Goal: Task Accomplishment & Management: Use online tool/utility

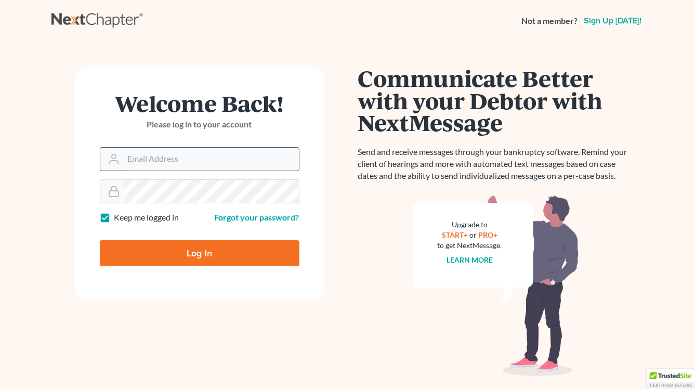
type input "[EMAIL_ADDRESS][DOMAIN_NAME]"
click at [149, 164] on input "[EMAIL_ADDRESS][DOMAIN_NAME]" at bounding box center [211, 159] width 175 height 23
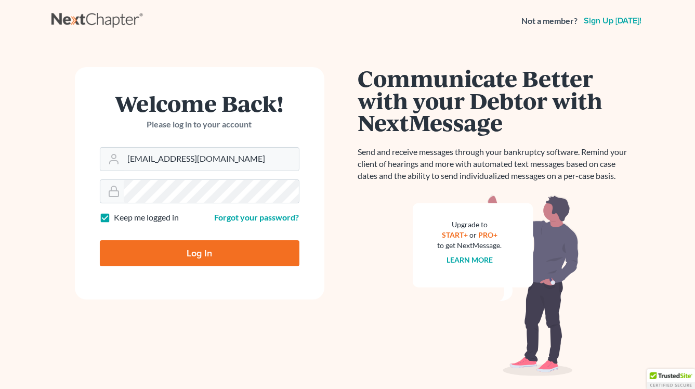
click at [178, 248] on input "Log In" at bounding box center [200, 253] width 200 height 26
type input "Thinking..."
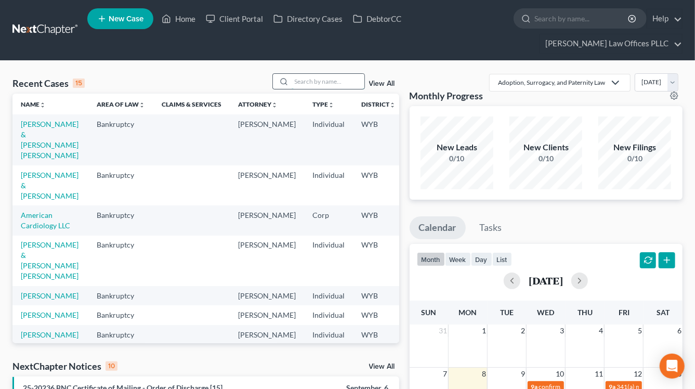
click at [314, 74] on input "search" at bounding box center [328, 81] width 73 height 15
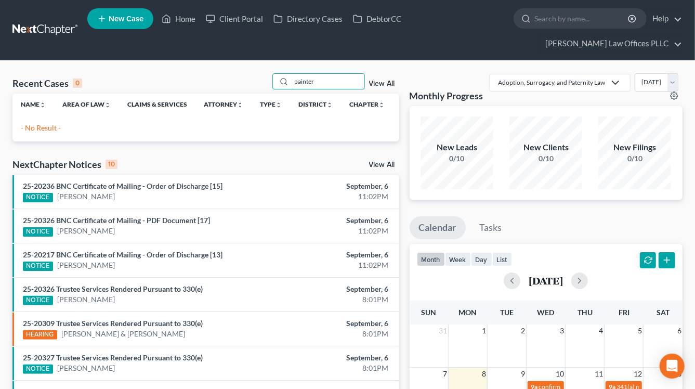
type input "painter"
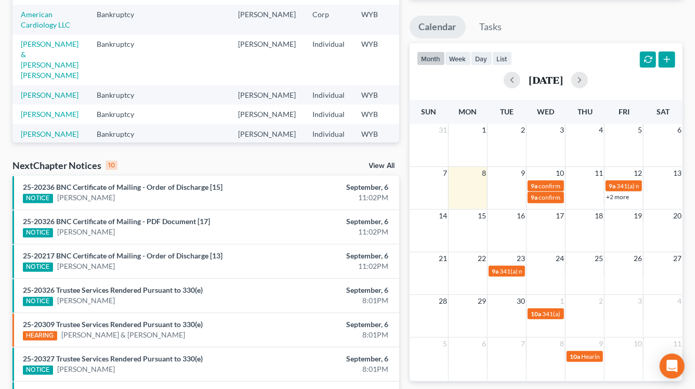
scroll to position [208, 0]
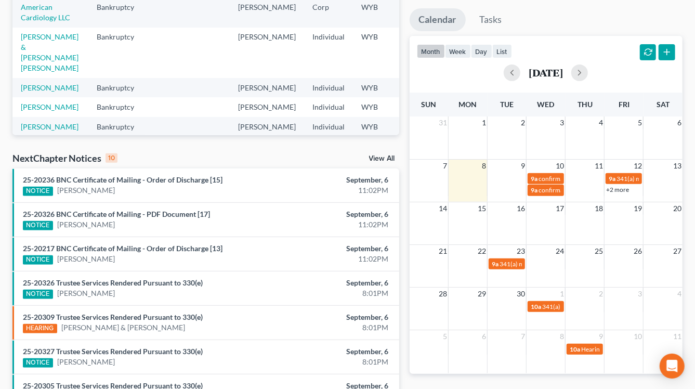
click at [375, 155] on link "View All" at bounding box center [382, 158] width 26 height 7
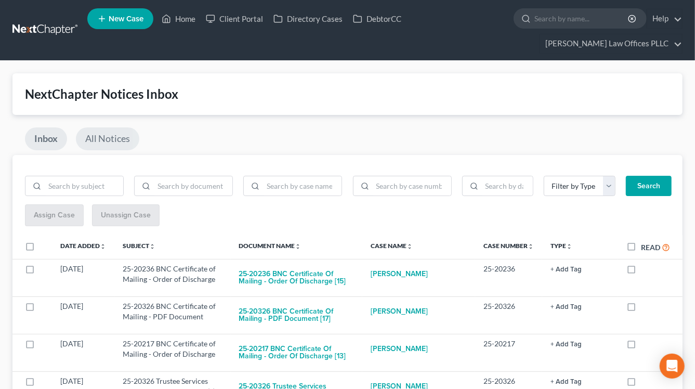
drag, startPoint x: 106, startPoint y: 126, endPoint x: 18, endPoint y: 115, distance: 88.5
click at [107, 127] on link "All Notices" at bounding box center [107, 138] width 63 height 23
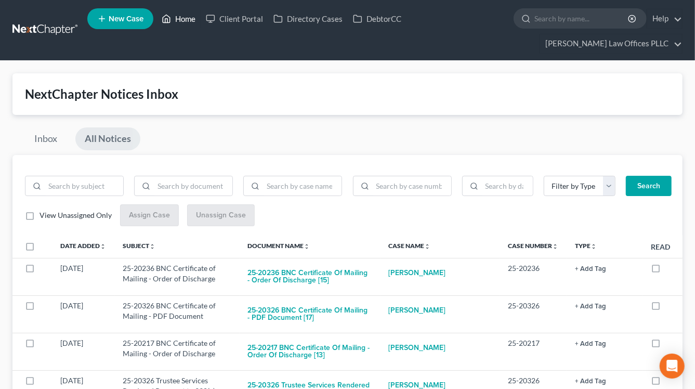
click at [192, 22] on link "Home" at bounding box center [178, 18] width 44 height 19
